Goal: Information Seeking & Learning: Learn about a topic

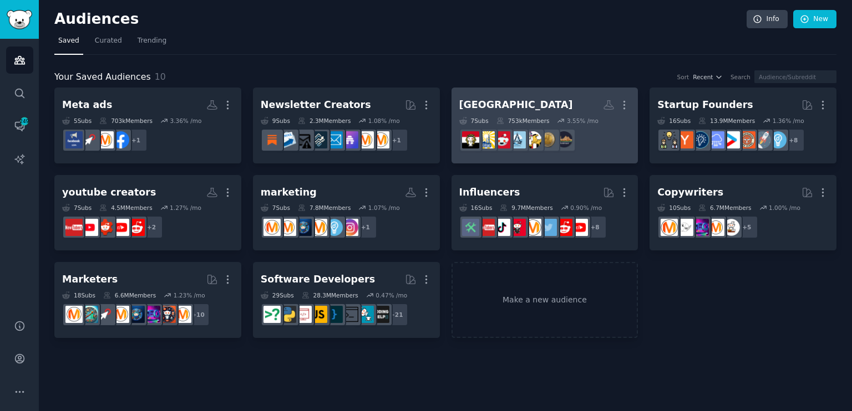
click at [519, 106] on h2 "[GEOGRAPHIC_DATA] More" at bounding box center [544, 104] width 171 height 19
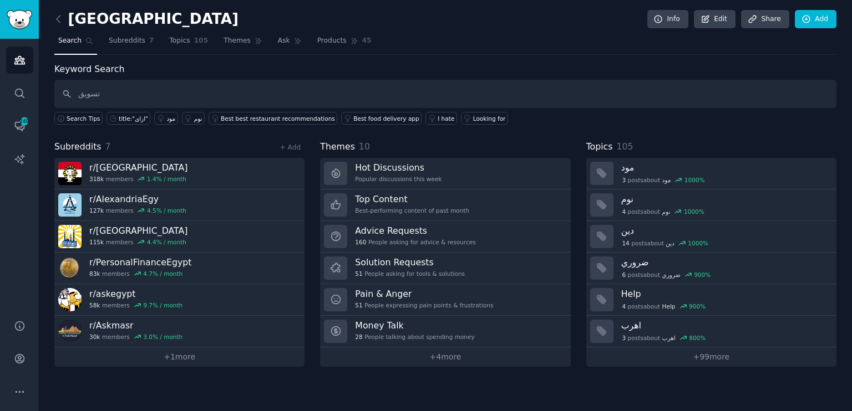
type input "تسويق"
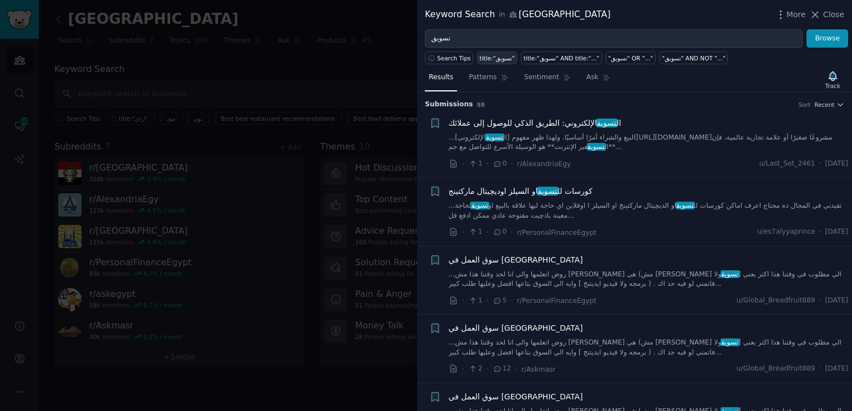
click at [495, 58] on div "title:"تسويق"" at bounding box center [497, 58] width 35 height 8
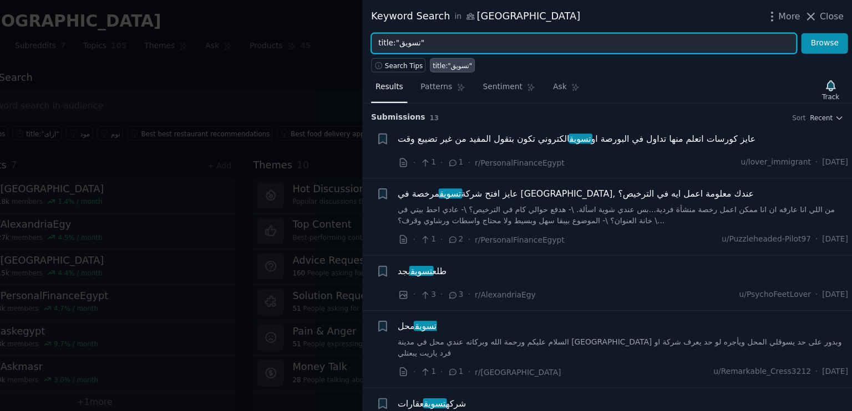
click at [466, 33] on input "title:"تسويق"" at bounding box center [614, 38] width 378 height 19
type input "title:"تسويق شركات""
click at [806, 29] on button "Browse" at bounding box center [827, 38] width 42 height 19
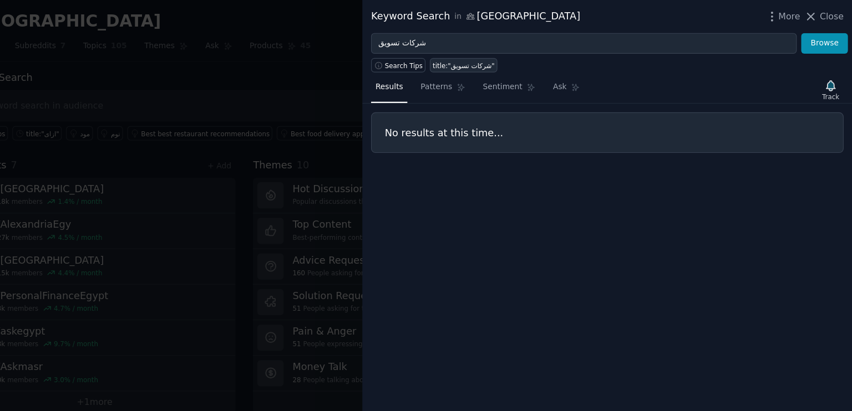
click at [507, 54] on div "title:"شركات تسويق"" at bounding box center [507, 58] width 55 height 8
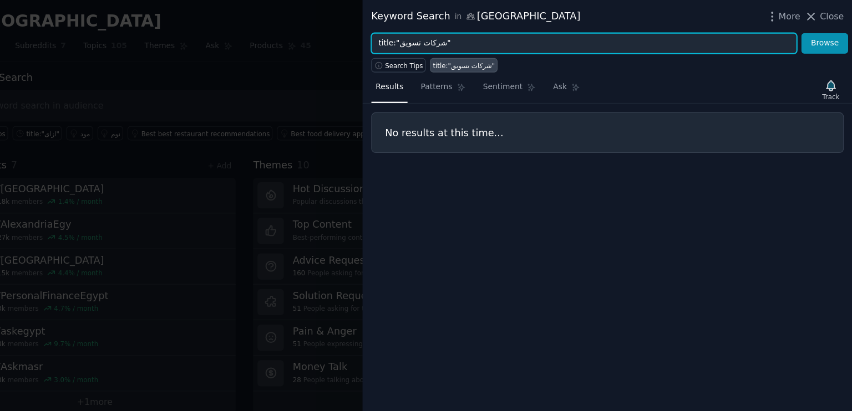
drag, startPoint x: 501, startPoint y: 32, endPoint x: 440, endPoint y: 35, distance: 61.1
click at [440, 35] on input "title:"شركات تسويق"" at bounding box center [614, 38] width 378 height 19
type input "t"
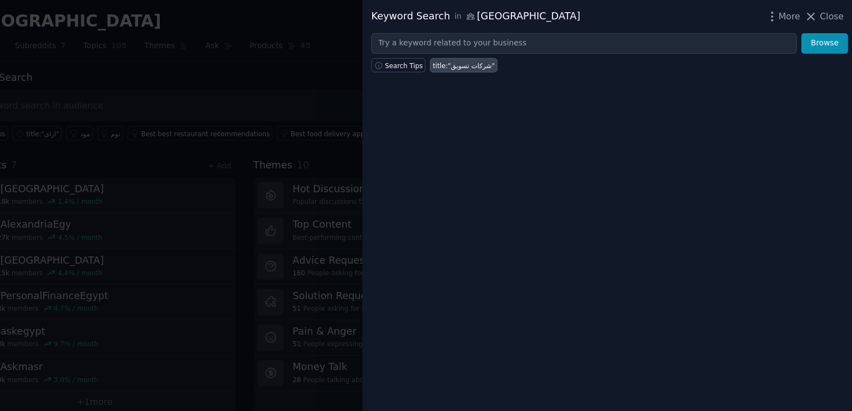
click at [362, 69] on div at bounding box center [426, 205] width 852 height 411
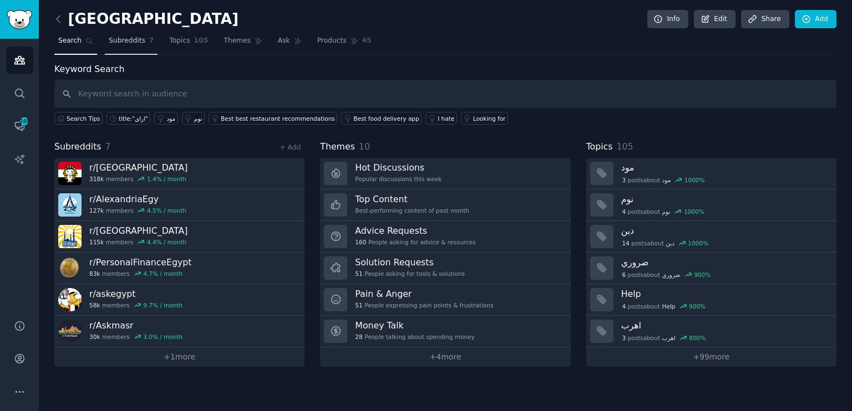
click at [122, 42] on span "Subreddits" at bounding box center [127, 41] width 37 height 10
